Goal: Task Accomplishment & Management: Use online tool/utility

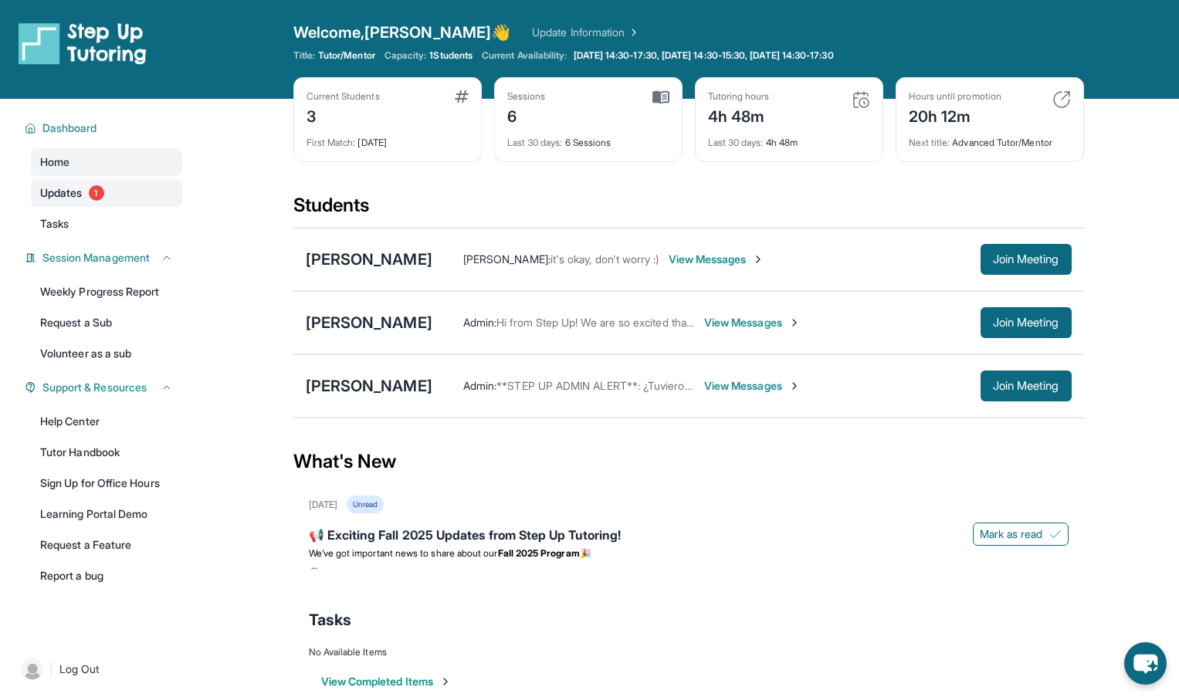
click at [91, 193] on span "1" at bounding box center [96, 192] width 15 height 15
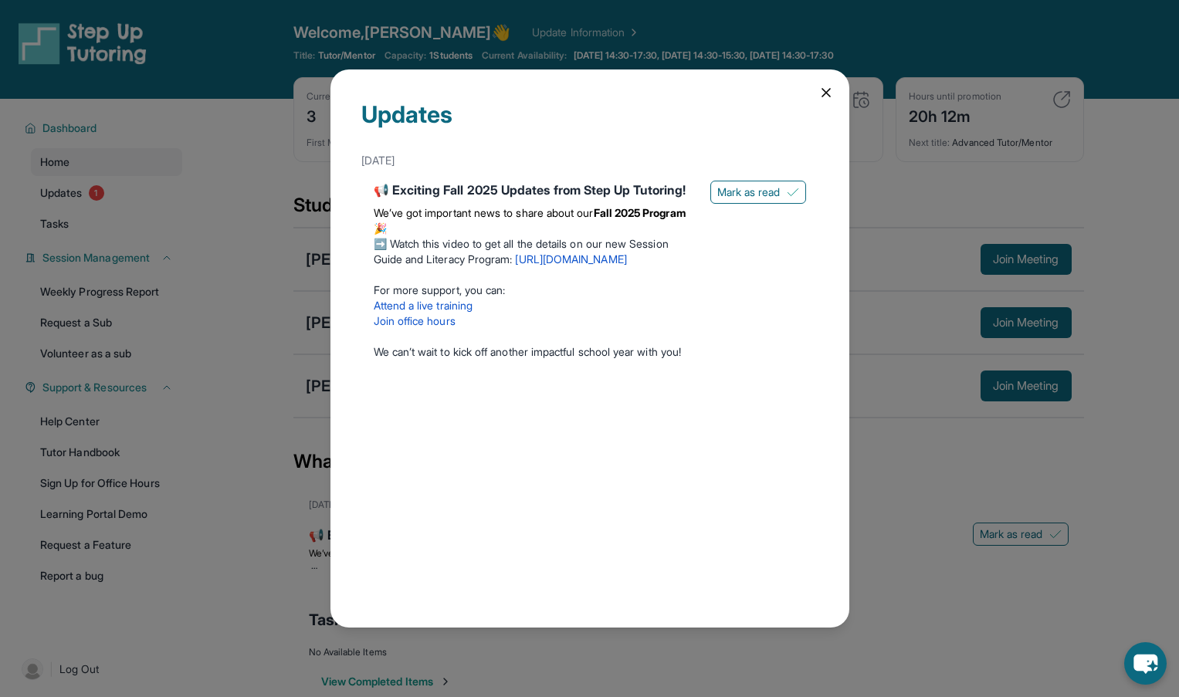
click at [824, 92] on icon at bounding box center [826, 93] width 8 height 8
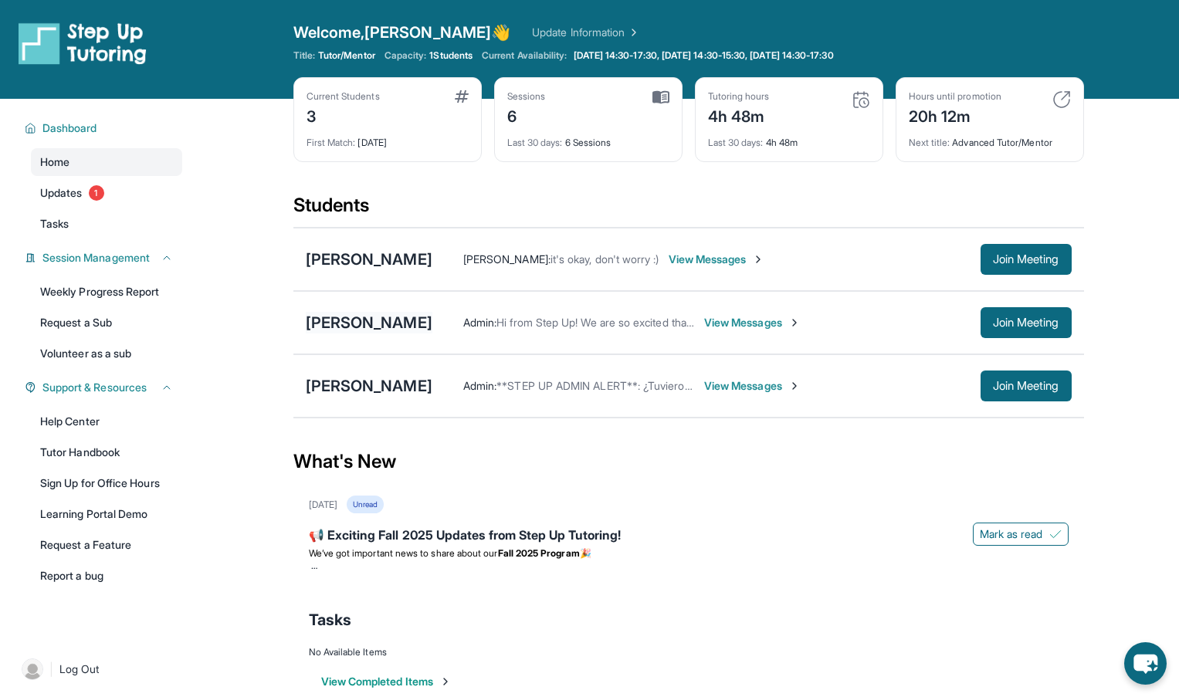
click at [364, 326] on div "[PERSON_NAME]" at bounding box center [369, 323] width 127 height 22
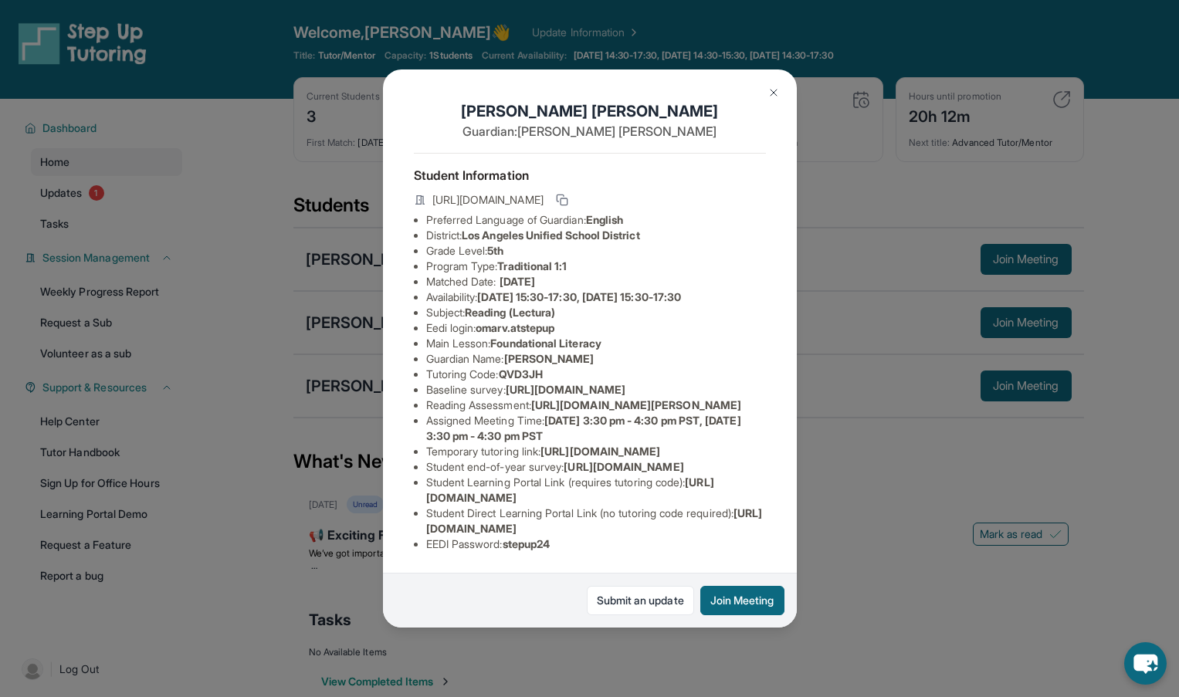
scroll to position [36, 0]
drag, startPoint x: 500, startPoint y: 309, endPoint x: 616, endPoint y: 311, distance: 116.6
click at [616, 336] on li "Main Lesson : Foundational Literacy" at bounding box center [596, 343] width 340 height 15
click at [794, 285] on div "[PERSON_NAME] Guardian: [PERSON_NAME] Student Information [URL][DOMAIN_NAME] Pr…" at bounding box center [590, 347] width 414 height 557
click at [749, 111] on div "[PERSON_NAME] Guardian: [PERSON_NAME]" at bounding box center [590, 126] width 352 height 53
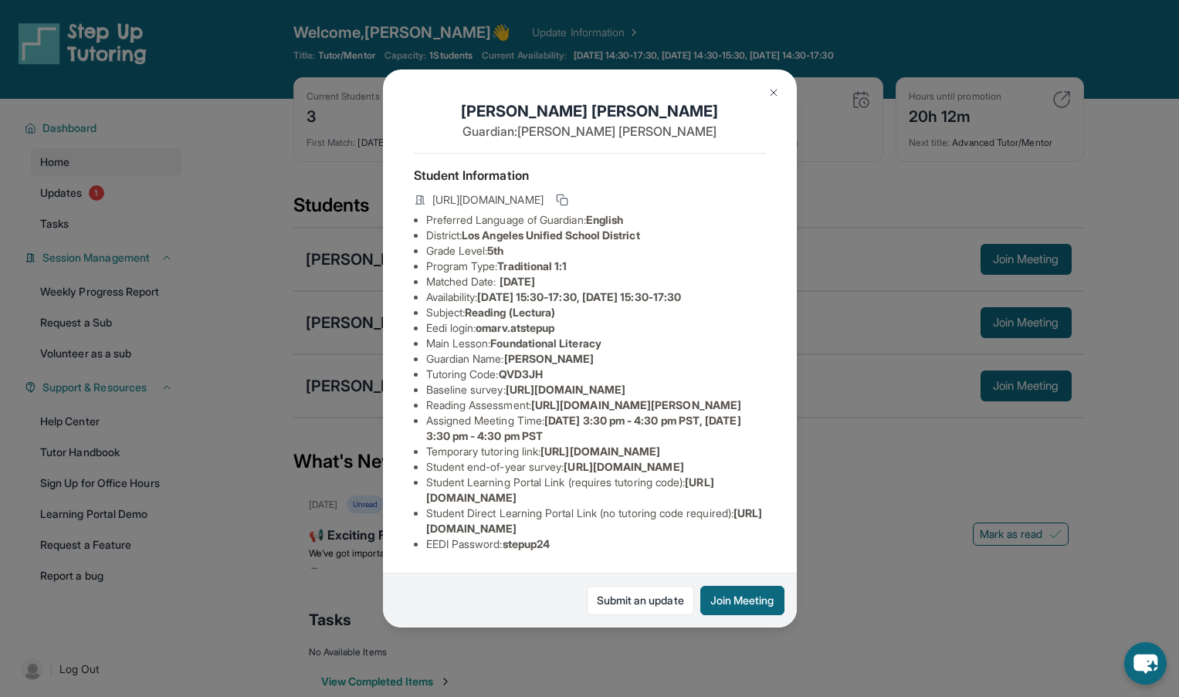
click at [765, 97] on button at bounding box center [773, 92] width 31 height 31
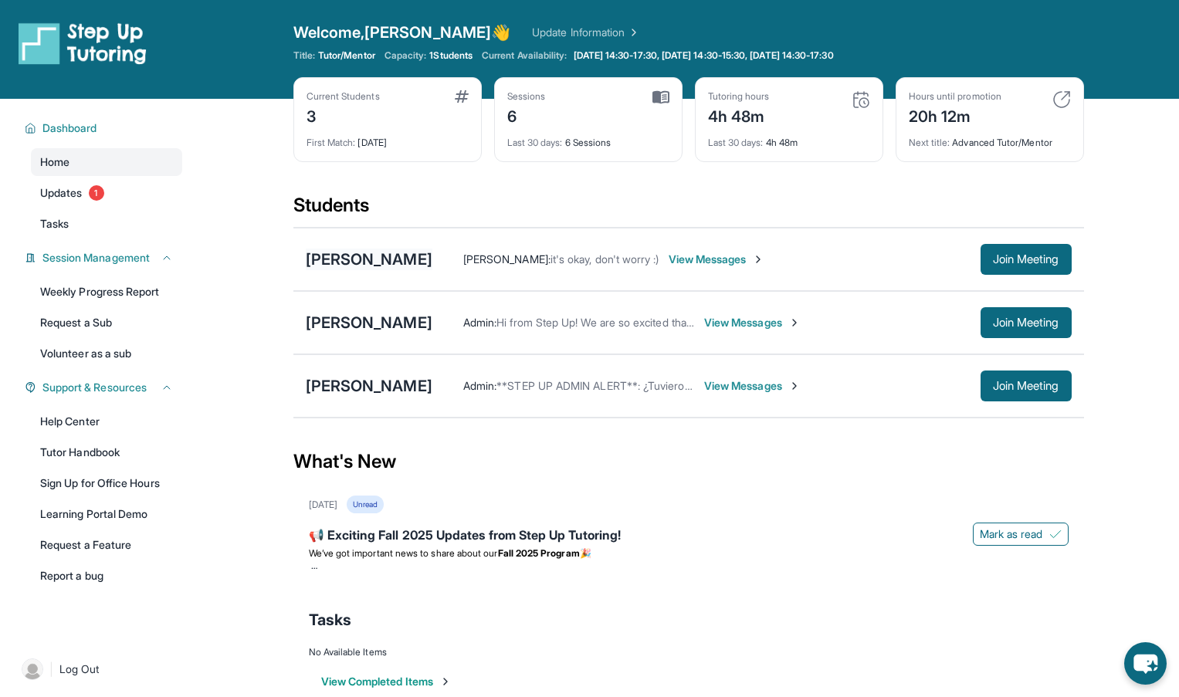
click at [388, 264] on div "[PERSON_NAME]" at bounding box center [369, 260] width 127 height 22
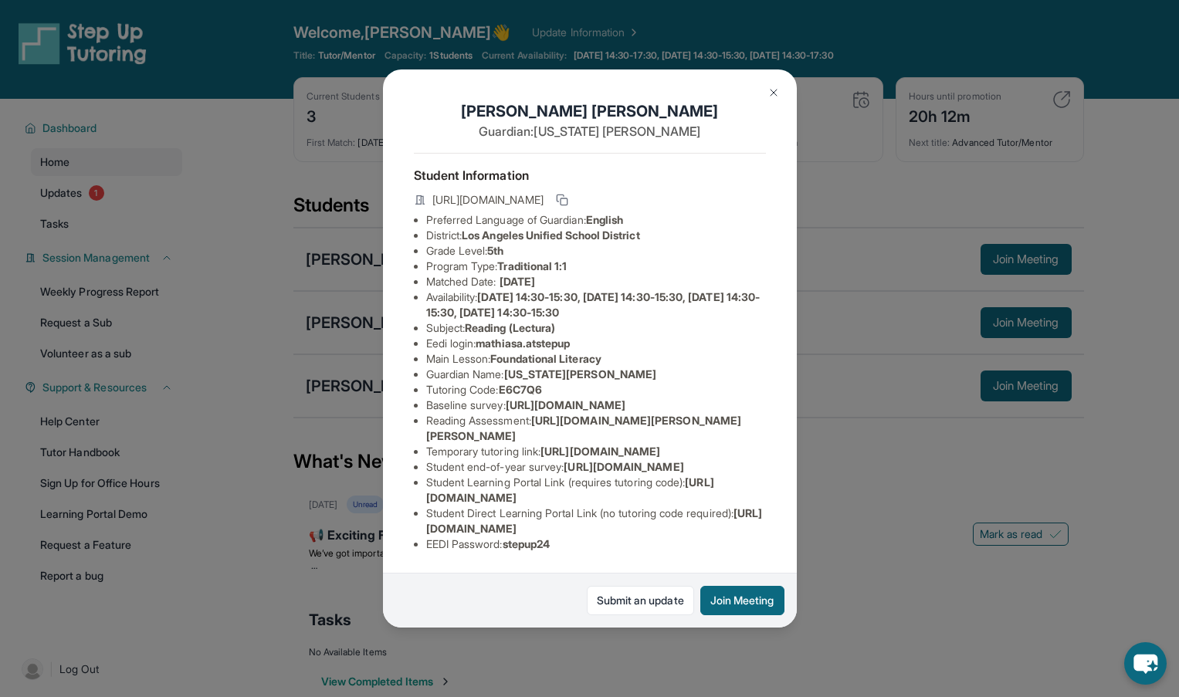
click at [780, 95] on button at bounding box center [773, 92] width 31 height 31
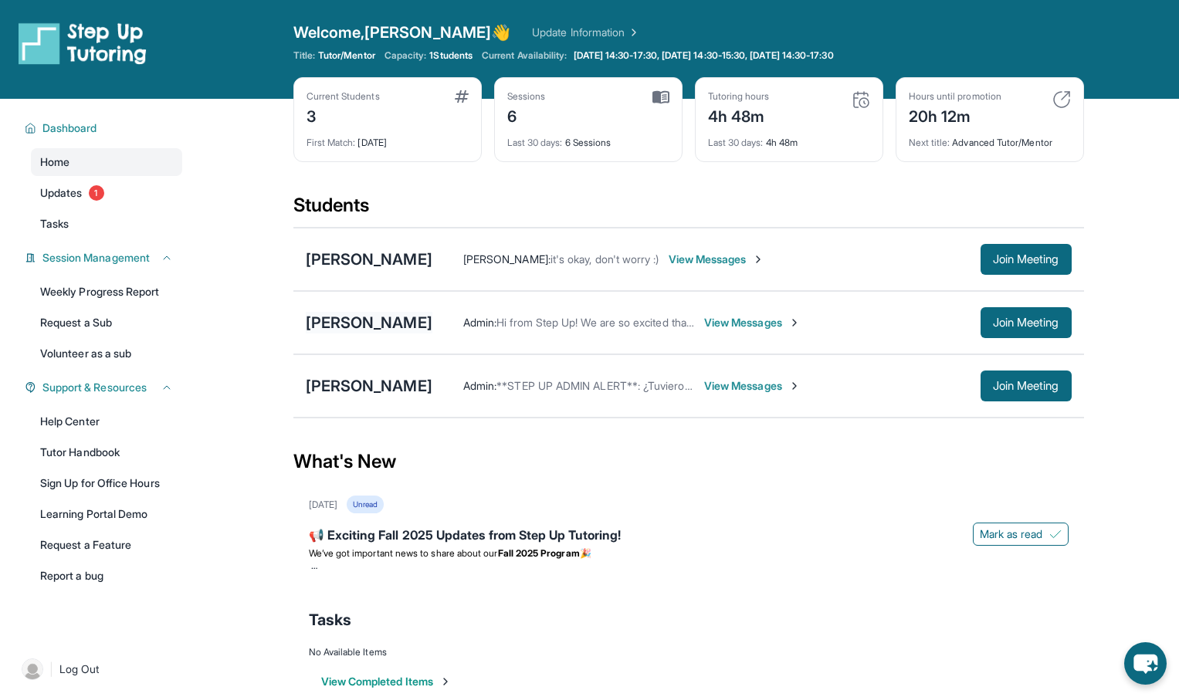
click at [391, 317] on div "[PERSON_NAME]" at bounding box center [369, 323] width 127 height 22
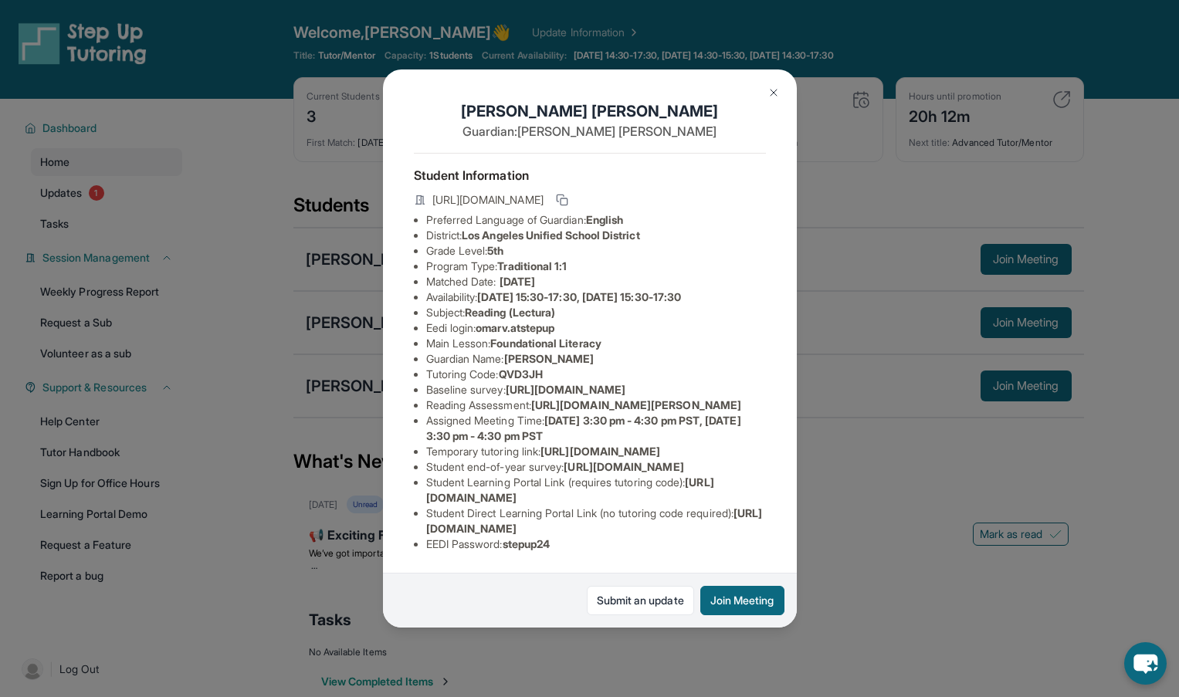
scroll to position [168, 2]
click at [781, 90] on button at bounding box center [773, 92] width 31 height 31
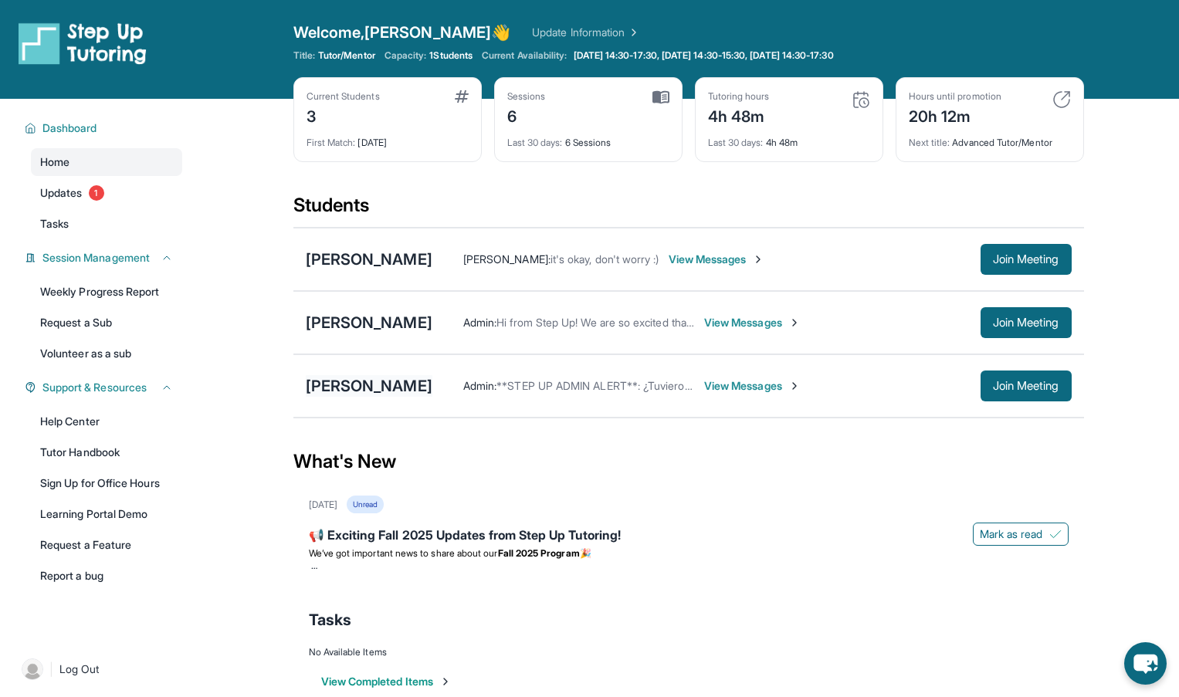
click at [398, 391] on div "[PERSON_NAME]" at bounding box center [369, 386] width 127 height 22
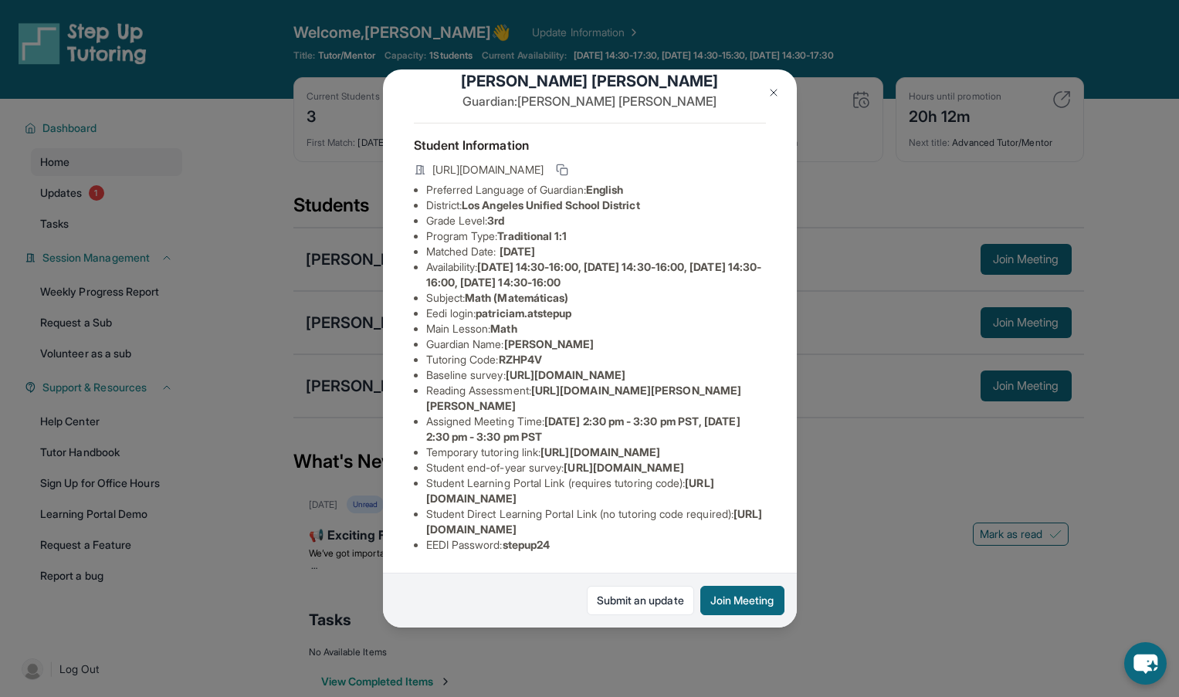
scroll to position [108, 0]
drag, startPoint x: 586, startPoint y: 238, endPoint x: 479, endPoint y: 236, distance: 106.6
click at [479, 306] on li "Eedi login : patriciam.atstepup" at bounding box center [596, 313] width 340 height 15
copy li "patriciam.atstepup"
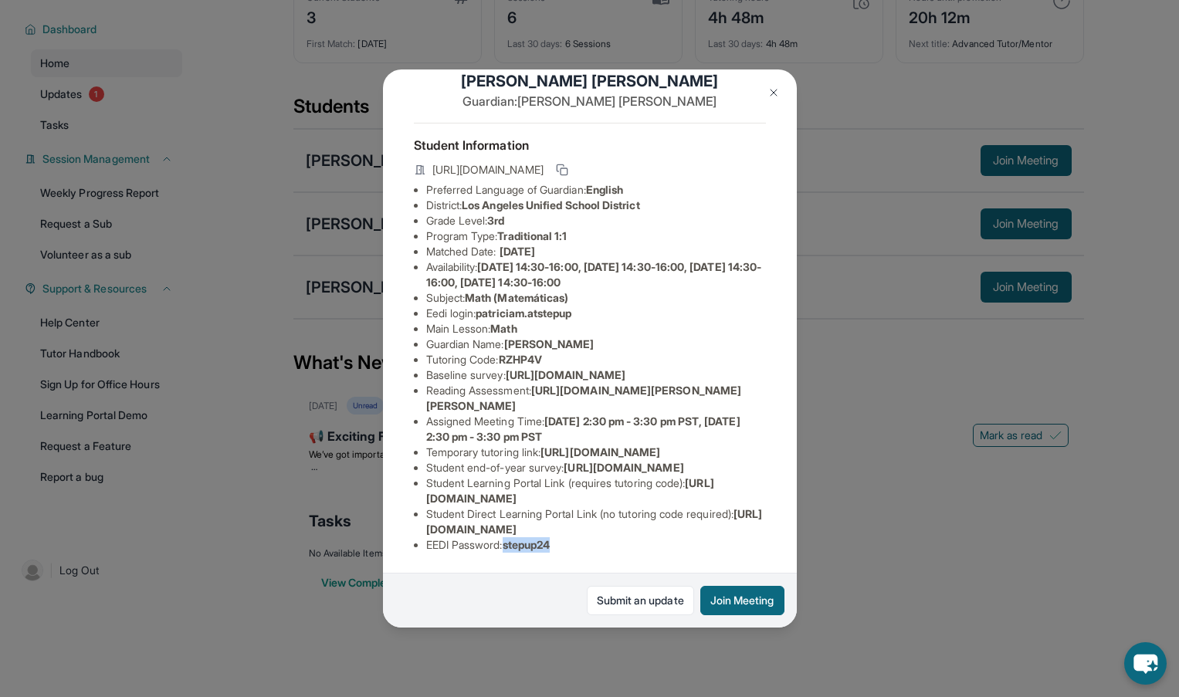
drag, startPoint x: 572, startPoint y: 543, endPoint x: 507, endPoint y: 550, distance: 66.0
click at [507, 550] on li "EEDI Password : stepup24" at bounding box center [596, 544] width 340 height 15
copy li "stepup24"
click at [764, 97] on button at bounding box center [773, 92] width 31 height 31
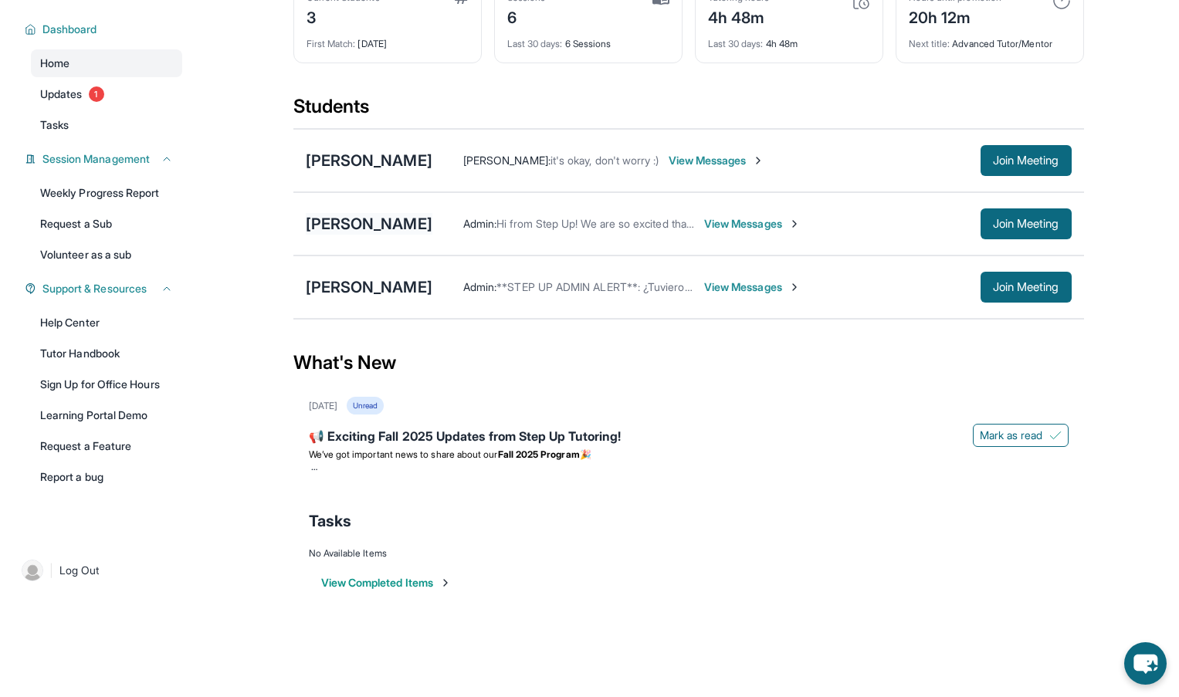
click at [336, 219] on div "[PERSON_NAME]" at bounding box center [369, 224] width 127 height 22
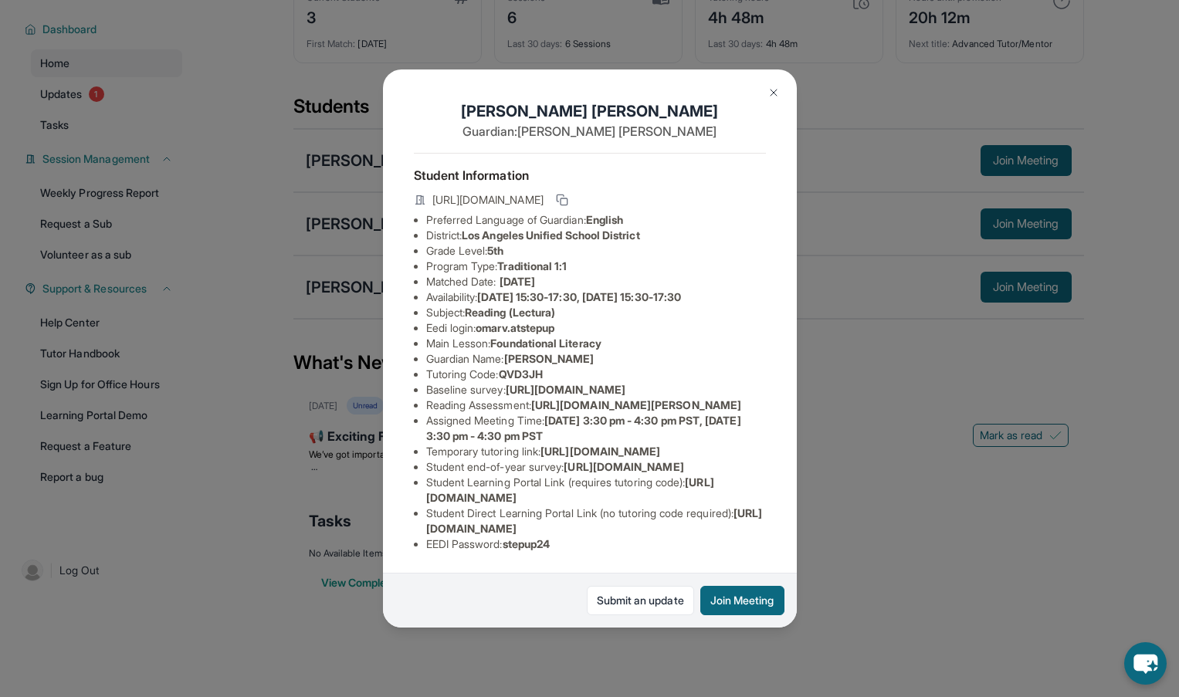
scroll to position [0, 0]
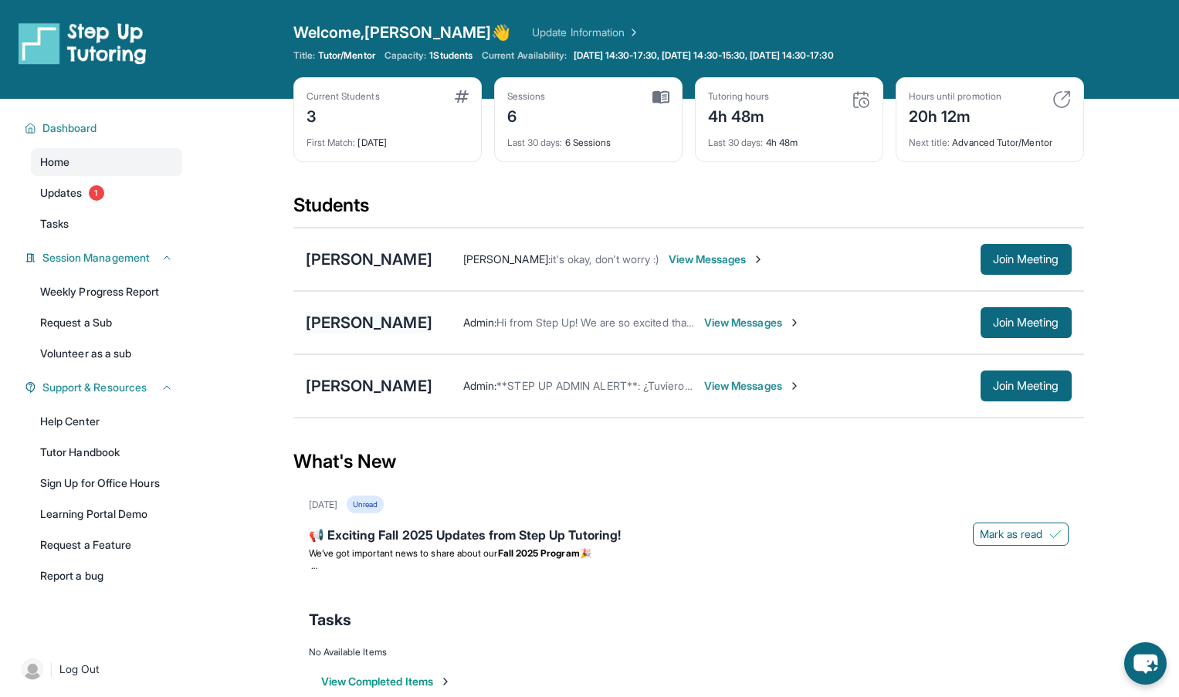
click at [363, 320] on div "[PERSON_NAME]" at bounding box center [369, 323] width 127 height 22
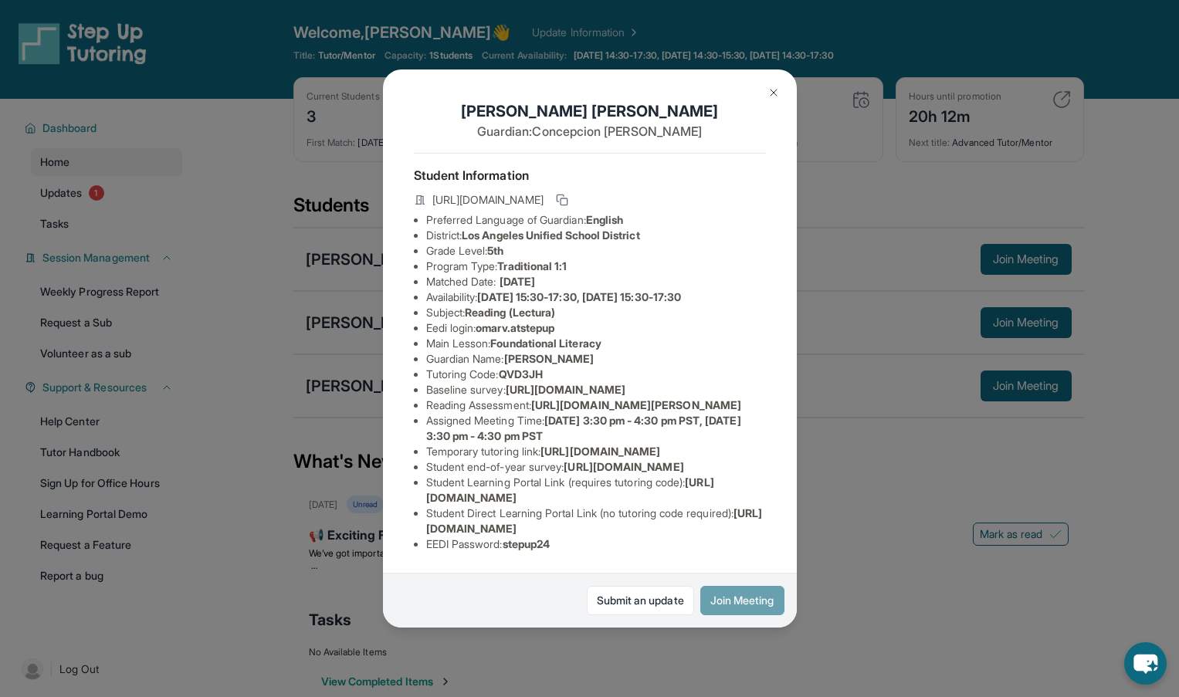
click at [749, 595] on button "Join Meeting" at bounding box center [742, 600] width 84 height 29
